Goal: Task Accomplishment & Management: Manage account settings

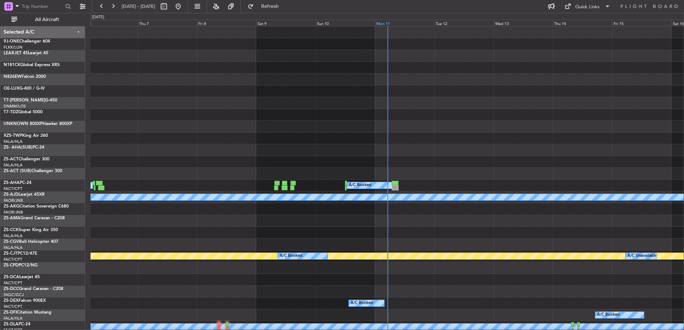
click at [393, 23] on div "Mon 11" at bounding box center [404, 23] width 59 height 6
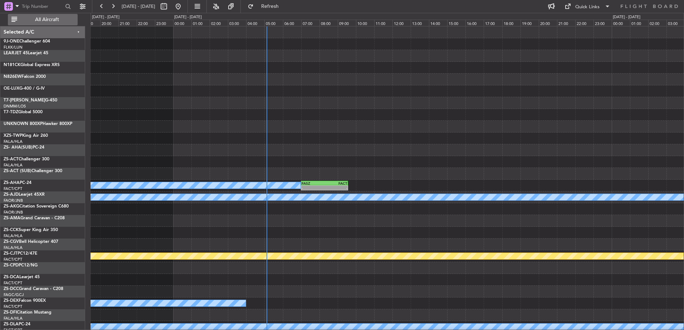
click at [56, 20] on span "All Aircraft" at bounding box center [47, 19] width 57 height 5
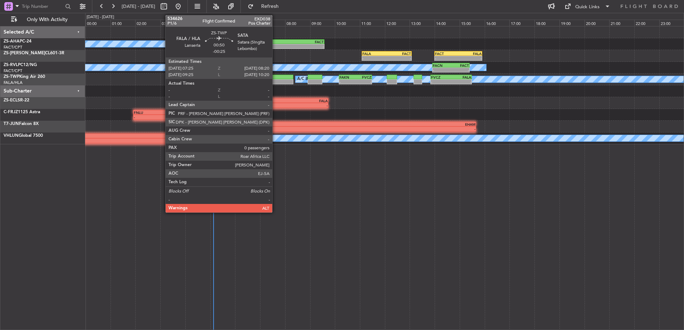
click at [275, 79] on div at bounding box center [281, 81] width 23 height 5
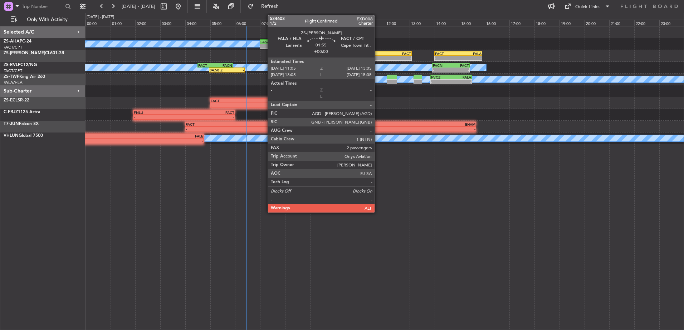
click at [378, 53] on div "FALA" at bounding box center [374, 53] width 24 height 4
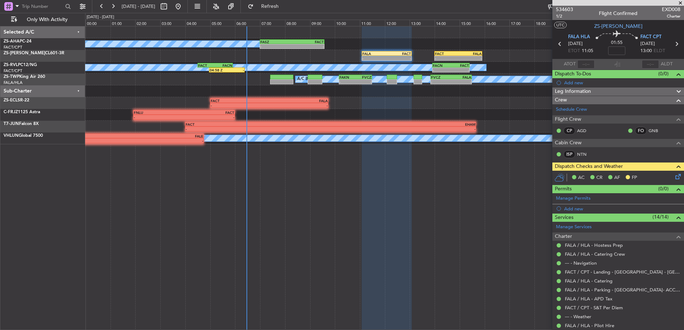
click at [682, 2] on span at bounding box center [679, 3] width 7 height 6
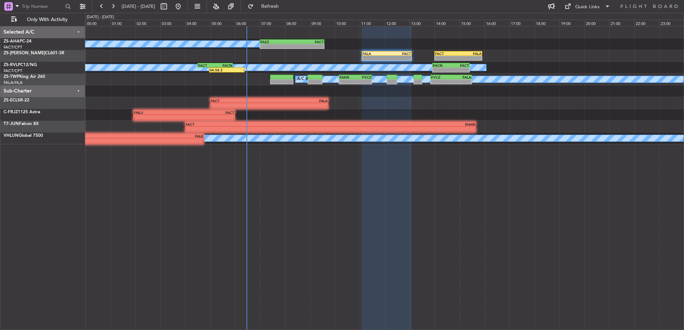
type input "0"
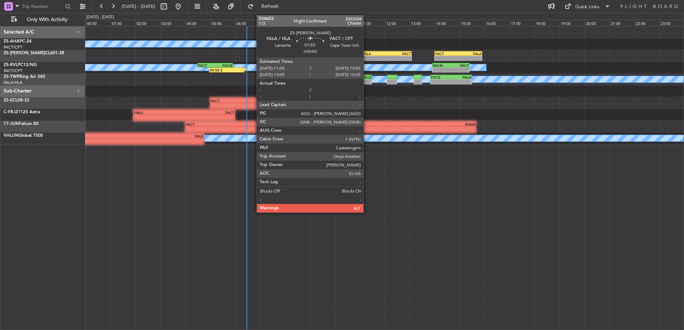
click at [366, 58] on div "-" at bounding box center [374, 58] width 24 height 4
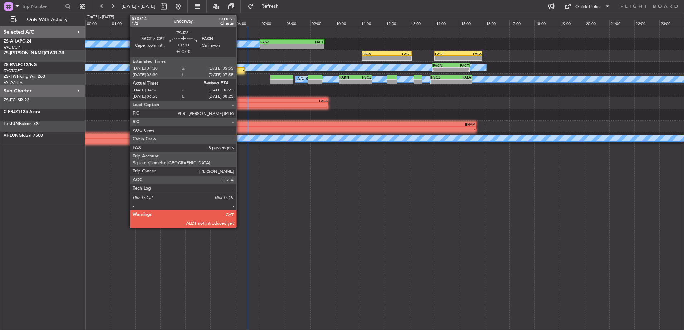
click at [240, 68] on div "04:58 Z -" at bounding box center [226, 70] width 35 height 5
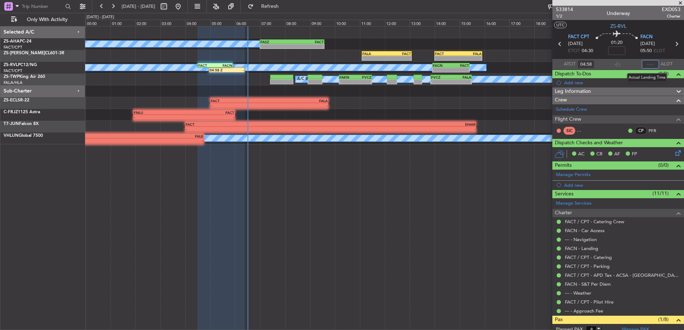
click at [649, 64] on input "text" at bounding box center [649, 64] width 17 height 9
type input "06:04"
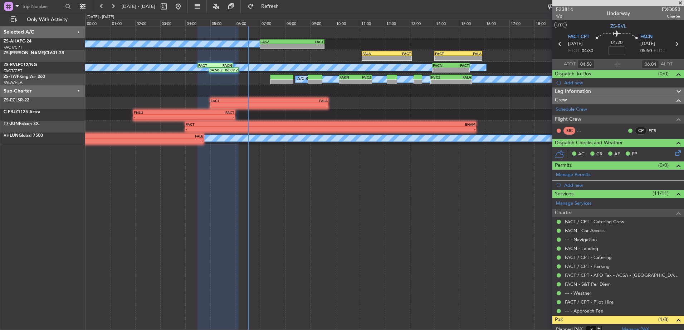
click at [680, 0] on span at bounding box center [679, 3] width 7 height 6
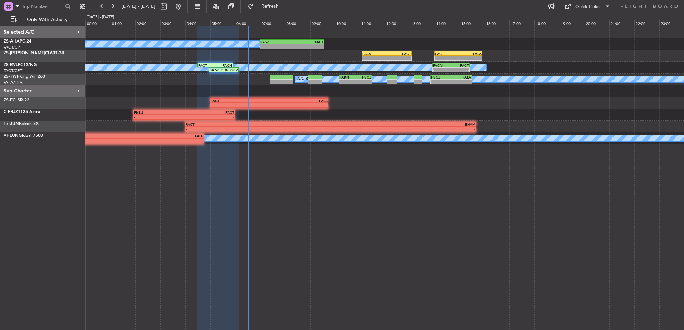
type input "0"
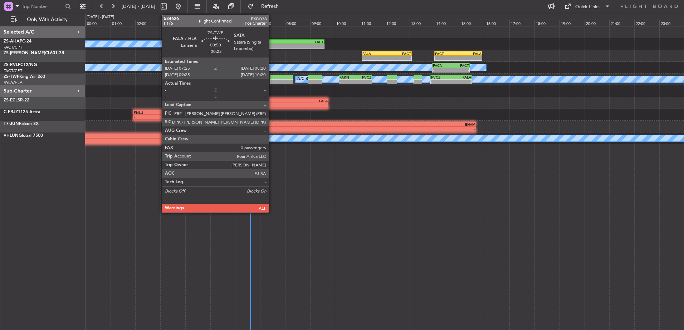
click at [272, 76] on div at bounding box center [281, 77] width 23 height 5
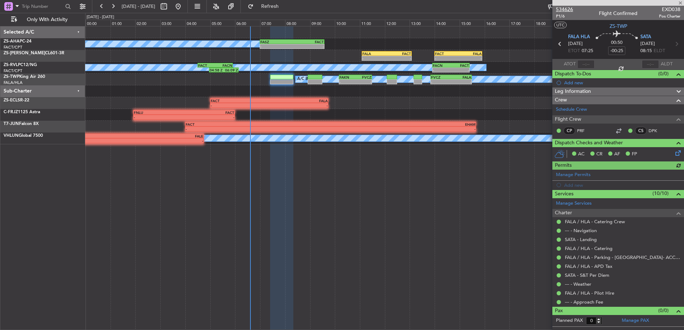
click at [566, 9] on span "534626" at bounding box center [564, 10] width 17 height 8
click at [679, 0] on span at bounding box center [679, 3] width 7 height 6
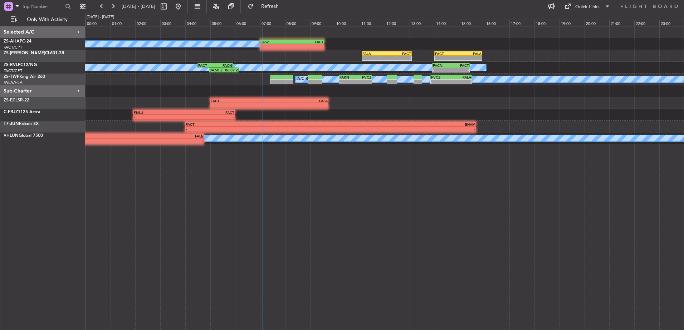
click at [282, 82] on div at bounding box center [281, 81] width 23 height 5
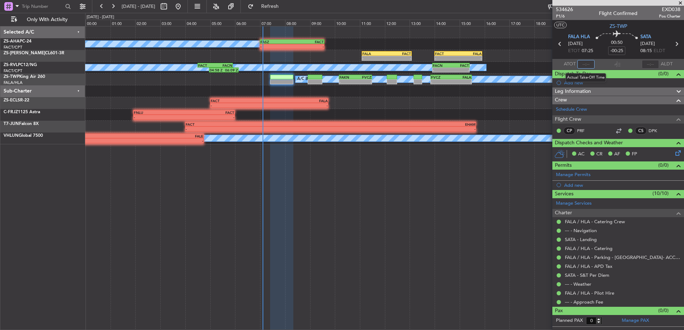
click at [585, 63] on input "text" at bounding box center [585, 64] width 17 height 9
type input "0"
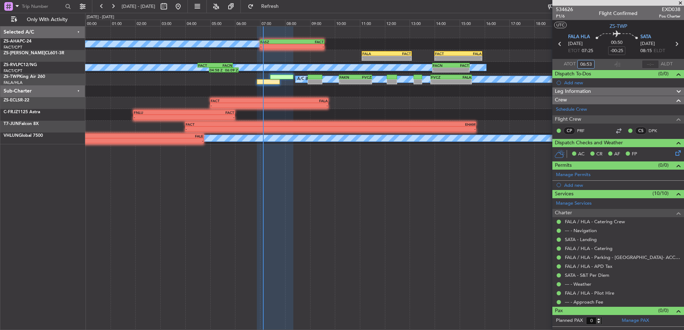
type input "06:53"
click at [680, 3] on span at bounding box center [679, 3] width 7 height 6
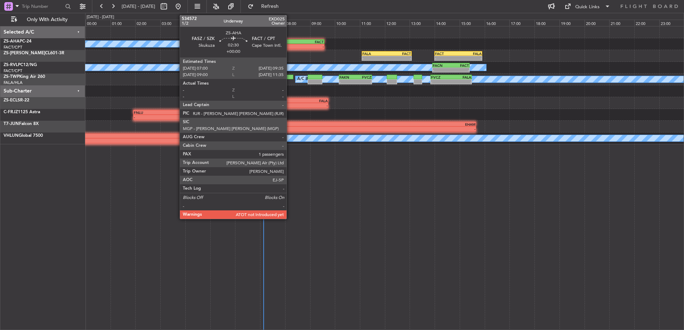
click at [290, 40] on div "FASZ" at bounding box center [275, 42] width 31 height 4
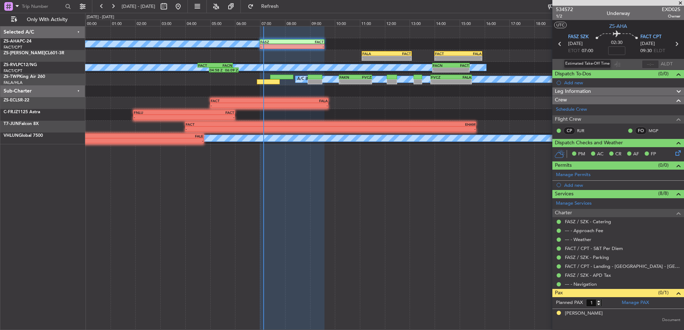
click at [585, 63] on div "Estimated Take-Off Time" at bounding box center [586, 63] width 47 height 9
click at [581, 61] on input "text" at bounding box center [585, 64] width 17 height 9
type input "07:01"
click at [681, 4] on span at bounding box center [679, 3] width 7 height 6
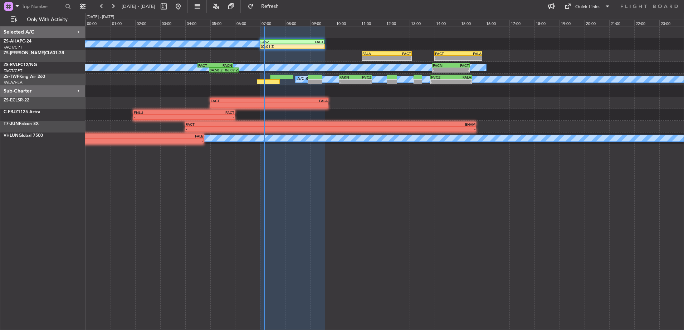
type input "0"
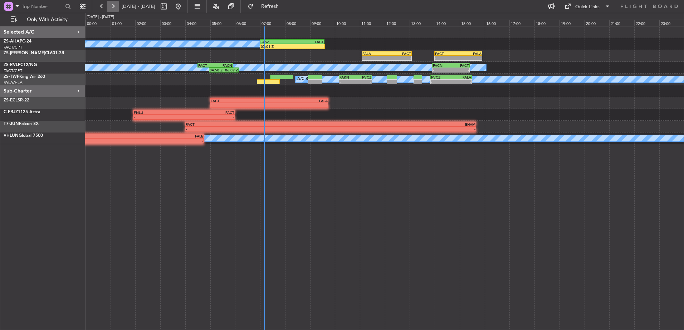
click at [110, 4] on button at bounding box center [112, 6] width 11 height 11
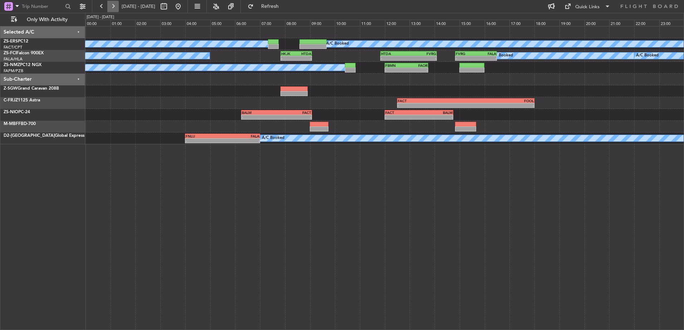
click at [108, 3] on button at bounding box center [112, 6] width 11 height 11
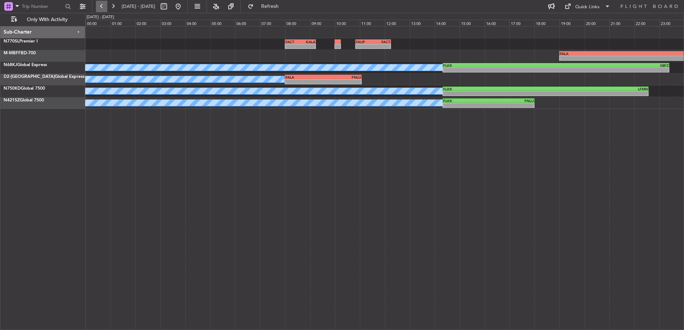
click at [104, 6] on button at bounding box center [101, 6] width 11 height 11
